Goal: Check status: Check status

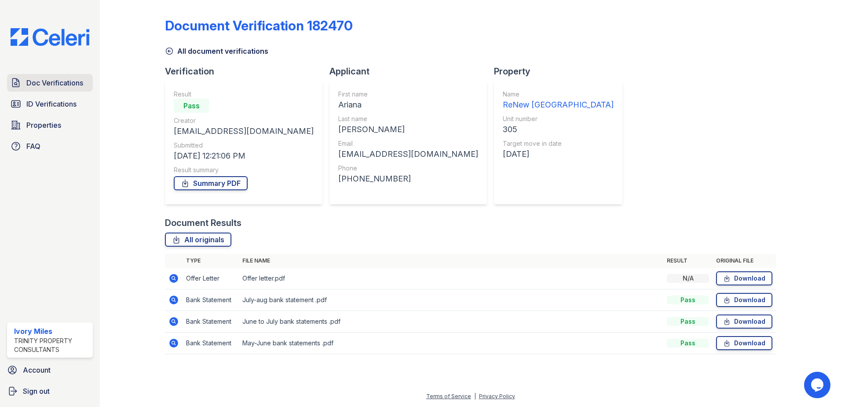
click at [66, 84] on span "Doc Verifications" at bounding box center [54, 82] width 57 height 11
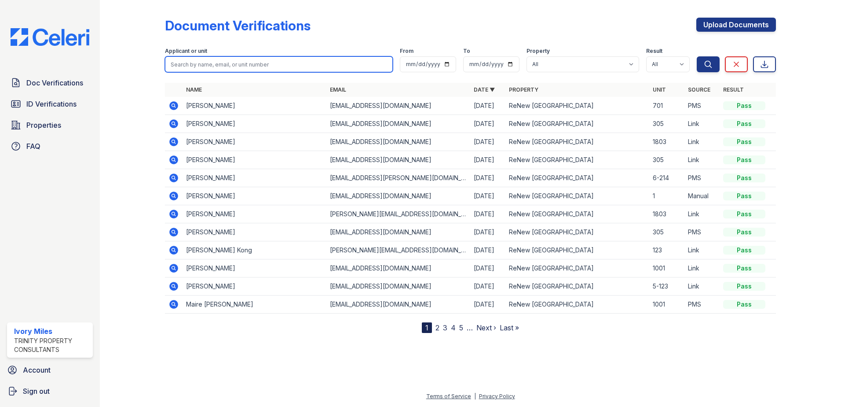
click at [197, 61] on input "search" at bounding box center [279, 64] width 228 height 16
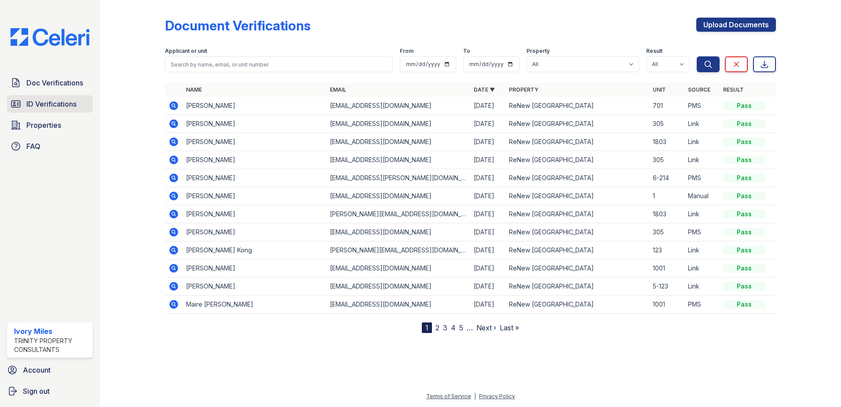
click at [48, 99] on span "ID Verifications" at bounding box center [51, 104] width 50 height 11
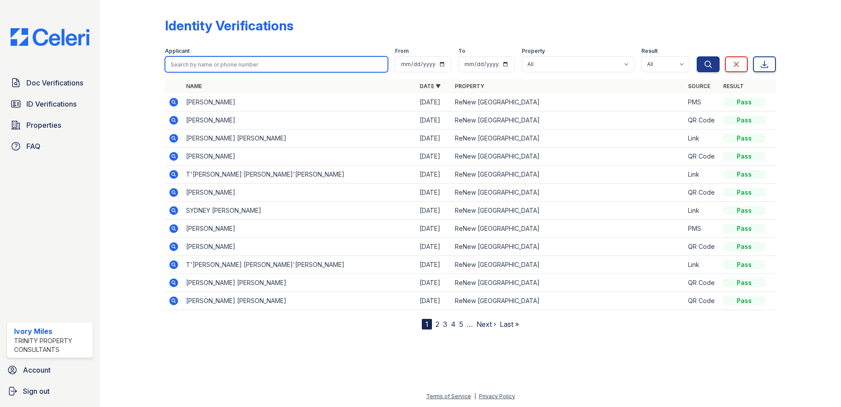
click at [184, 64] on input "search" at bounding box center [276, 64] width 223 height 16
type input "wade"
click at [697, 56] on button "Search" at bounding box center [708, 64] width 23 height 16
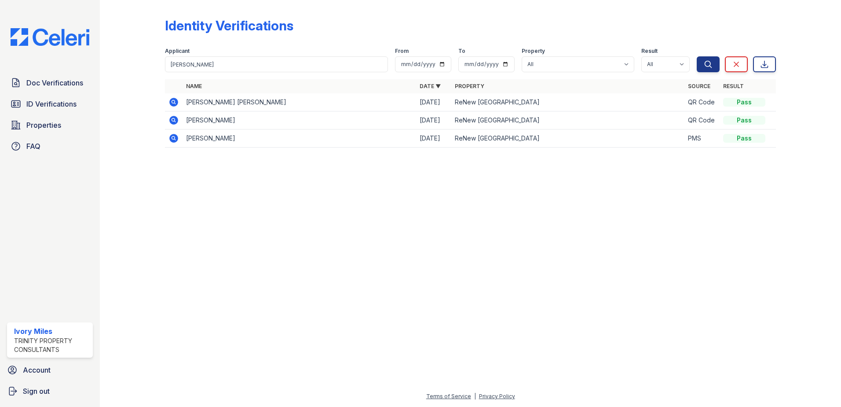
click at [170, 99] on icon at bounding box center [174, 102] width 11 height 11
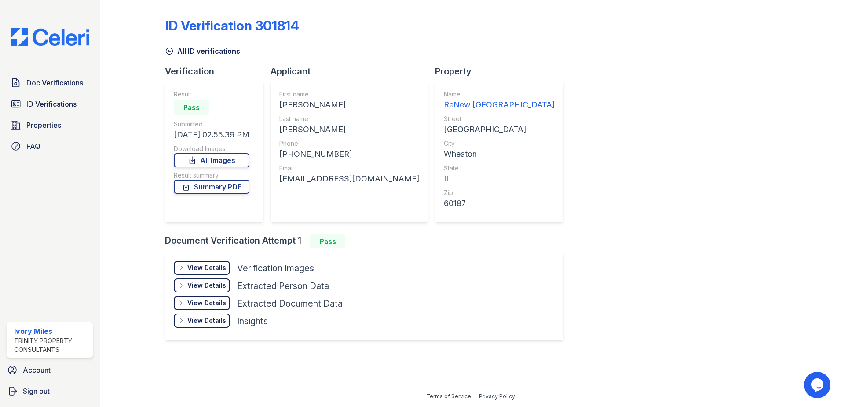
click at [203, 268] on div "View Details" at bounding box center [206, 267] width 39 height 9
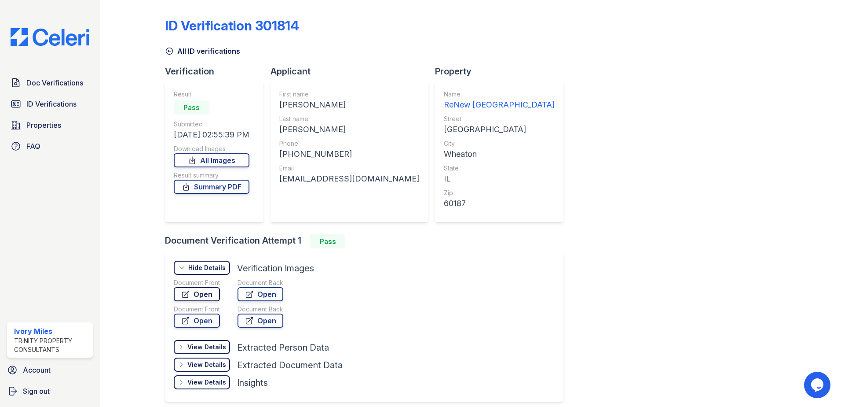
click at [205, 296] on link "Open" at bounding box center [197, 294] width 46 height 14
